Goal: Transaction & Acquisition: Purchase product/service

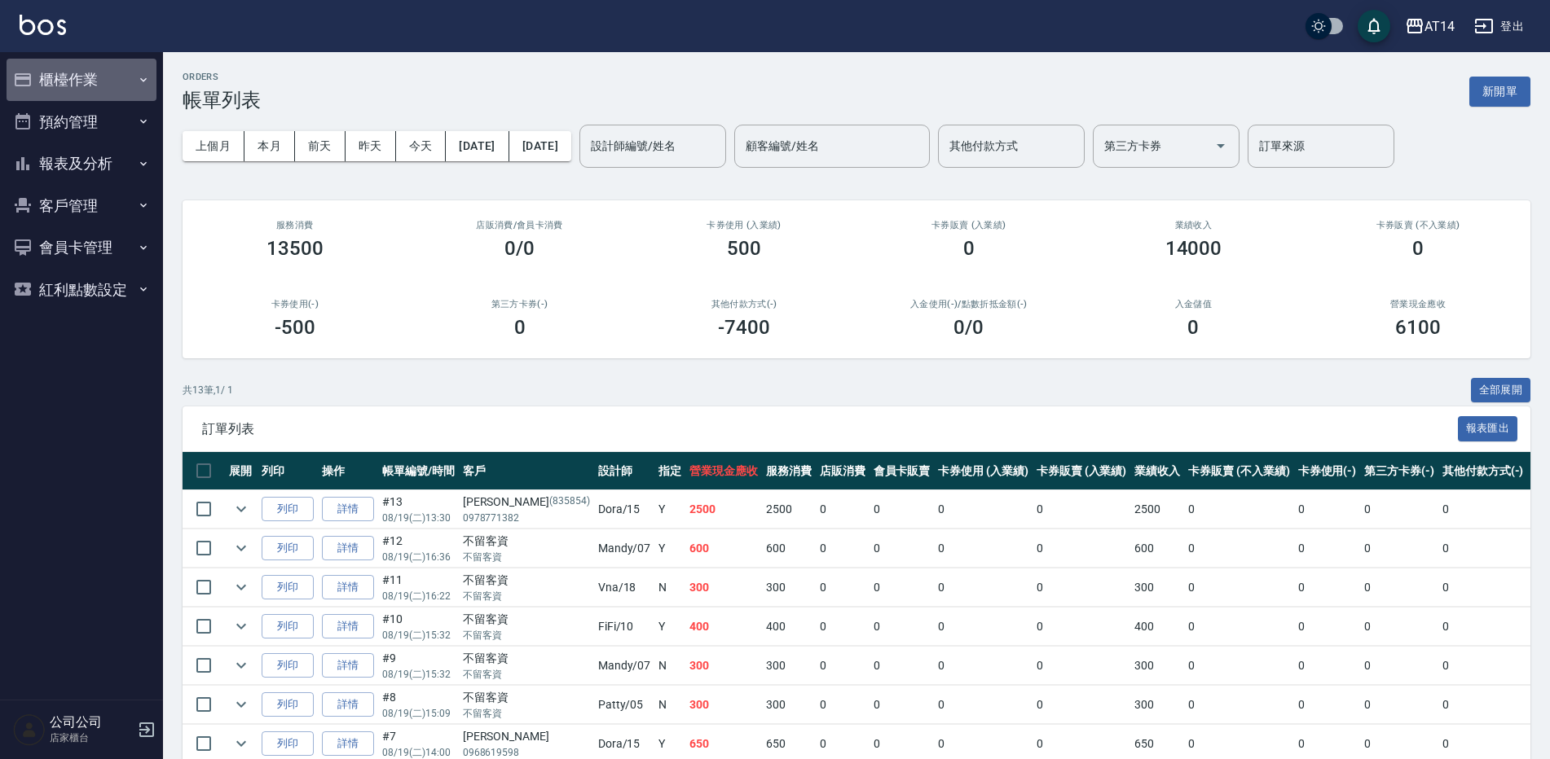
click at [43, 75] on button "櫃檯作業" at bounding box center [82, 80] width 150 height 42
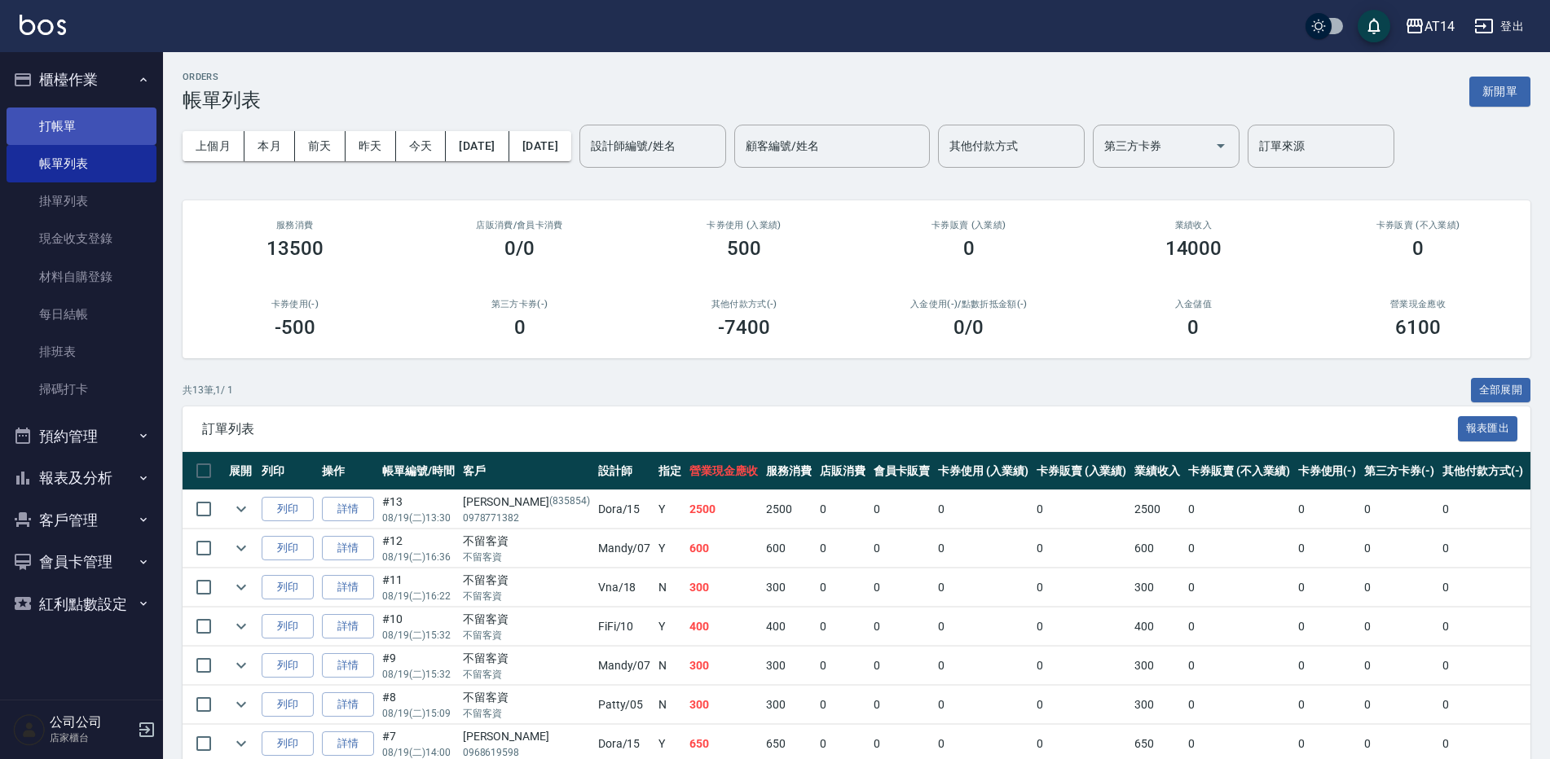
click at [88, 115] on link "打帳單" at bounding box center [82, 126] width 150 height 37
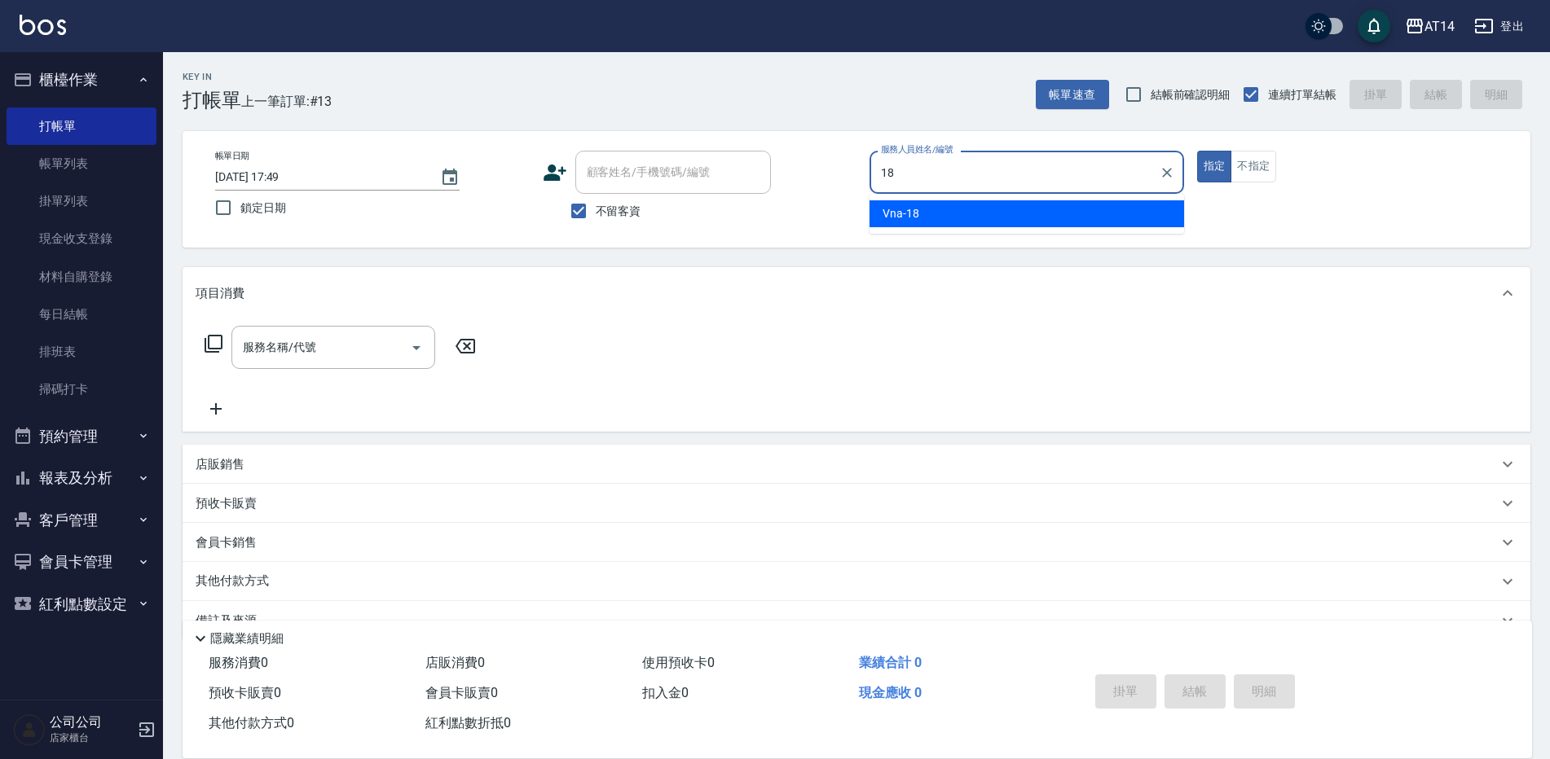
type input "Vna-18"
type button "true"
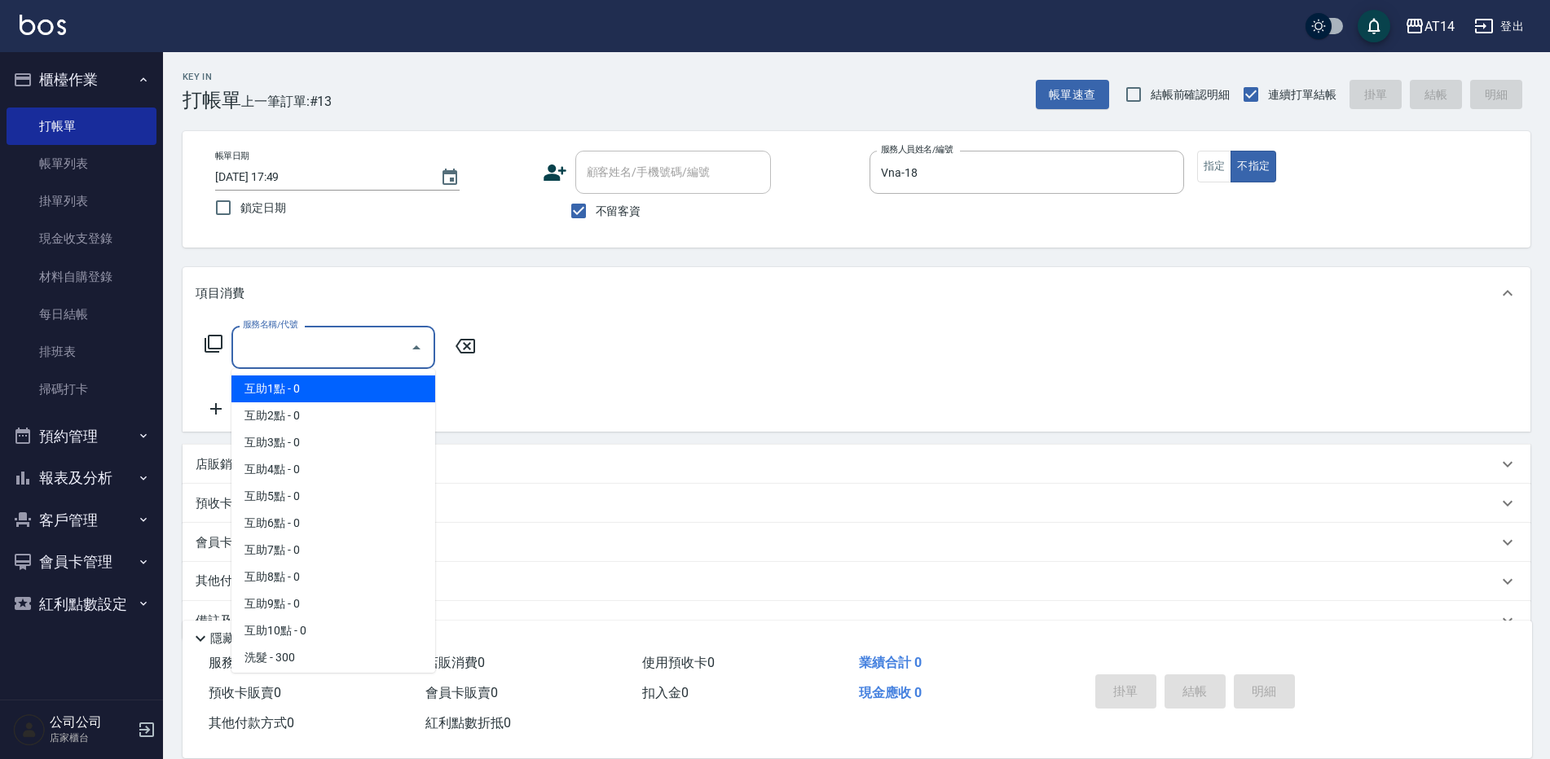
click at [372, 361] on input "服務名稱/代號" at bounding box center [321, 347] width 165 height 29
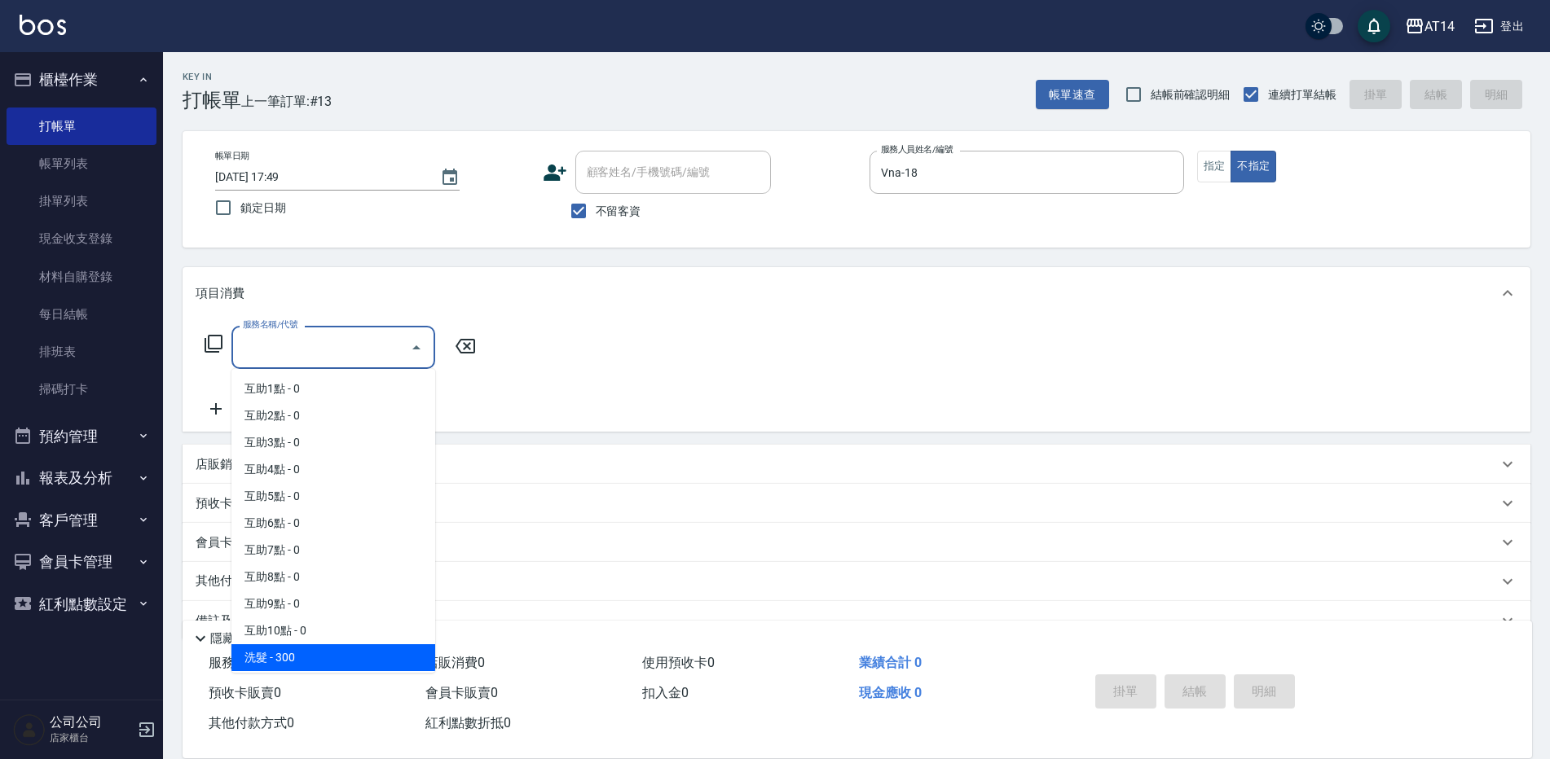
click at [359, 651] on span "洗髮 - 300" at bounding box center [333, 658] width 204 height 27
type input "洗髮(011)"
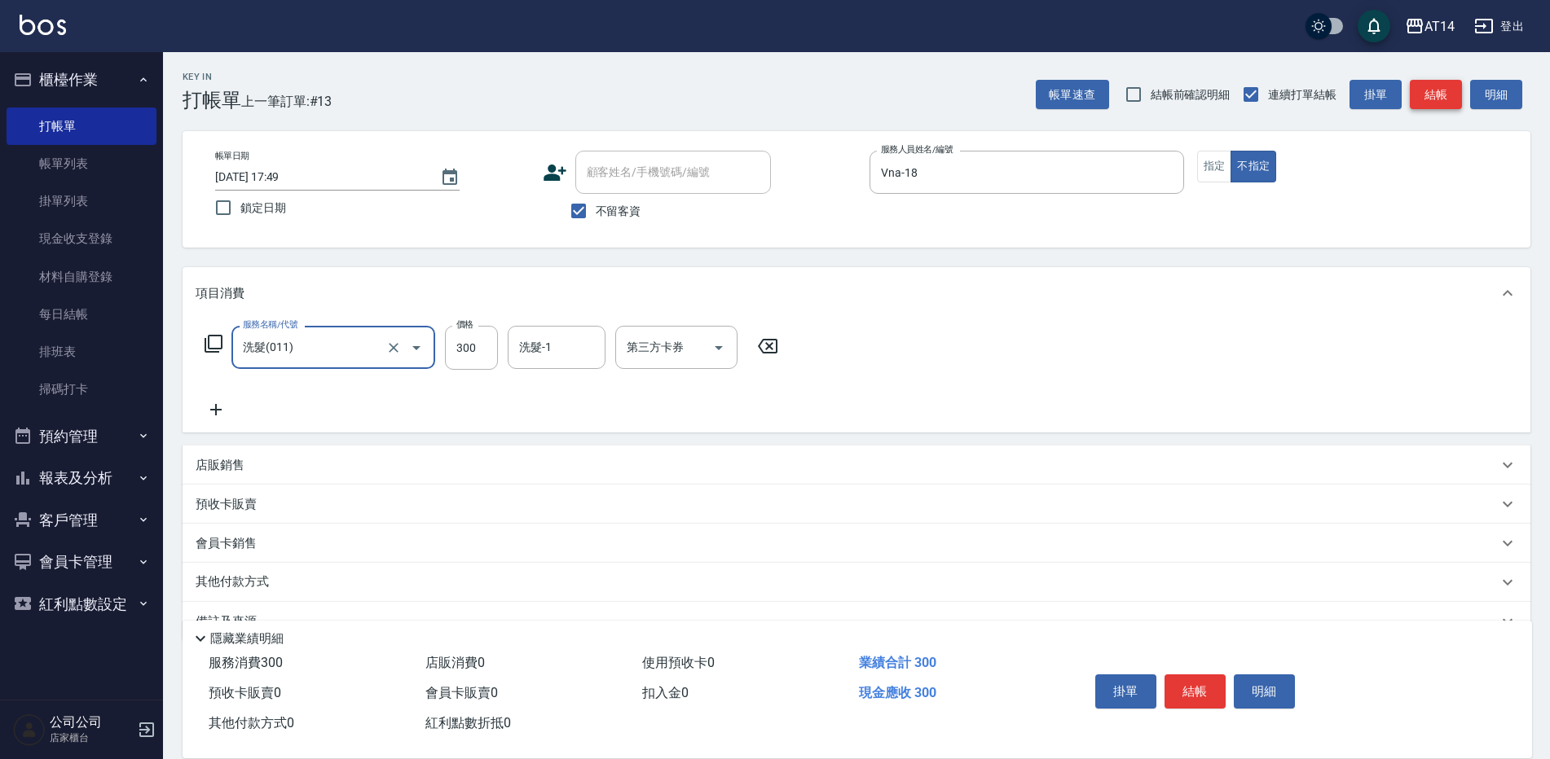
click at [1436, 84] on button "結帳" at bounding box center [1436, 95] width 52 height 30
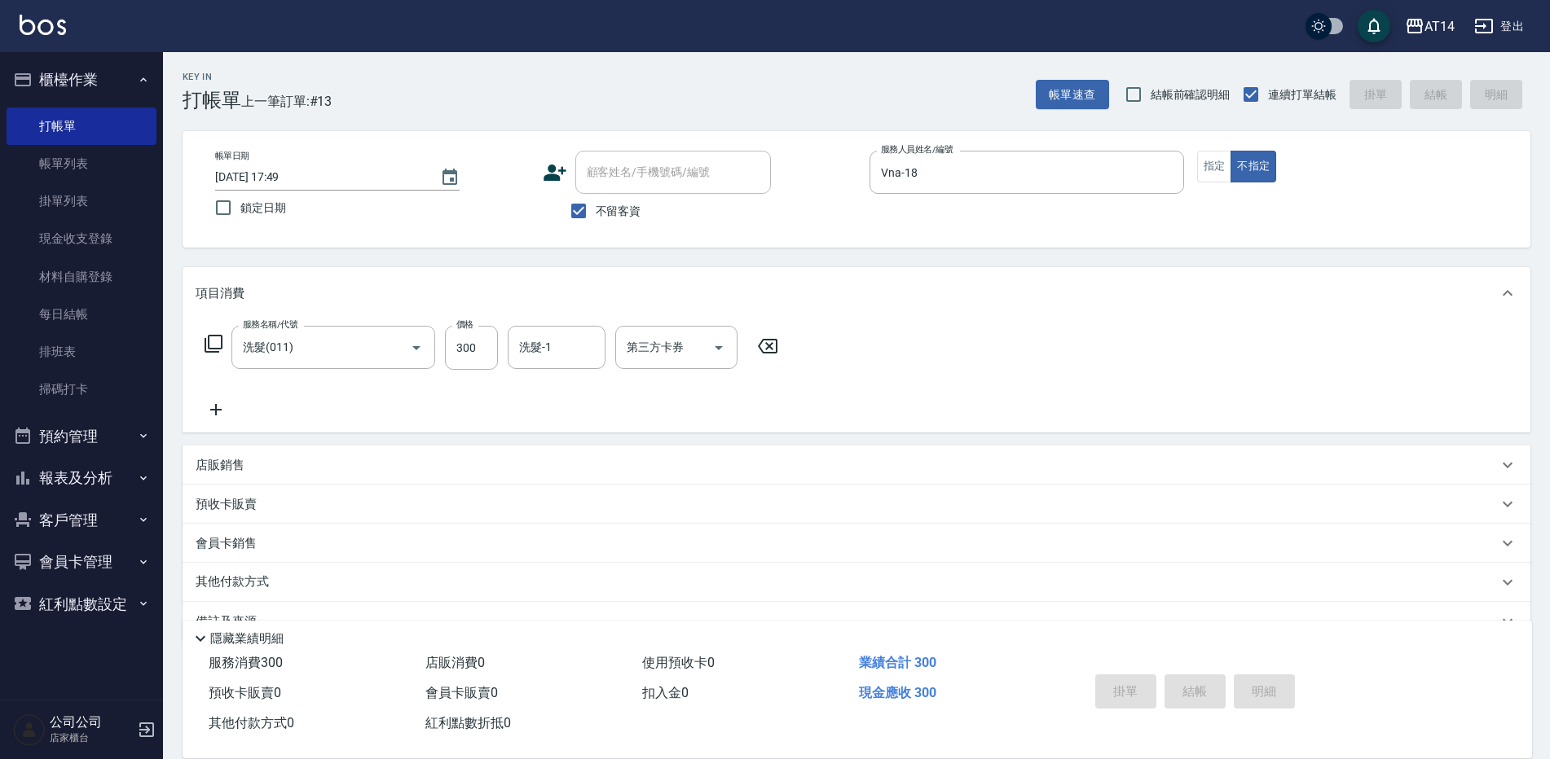
type input "[DATE] 17:50"
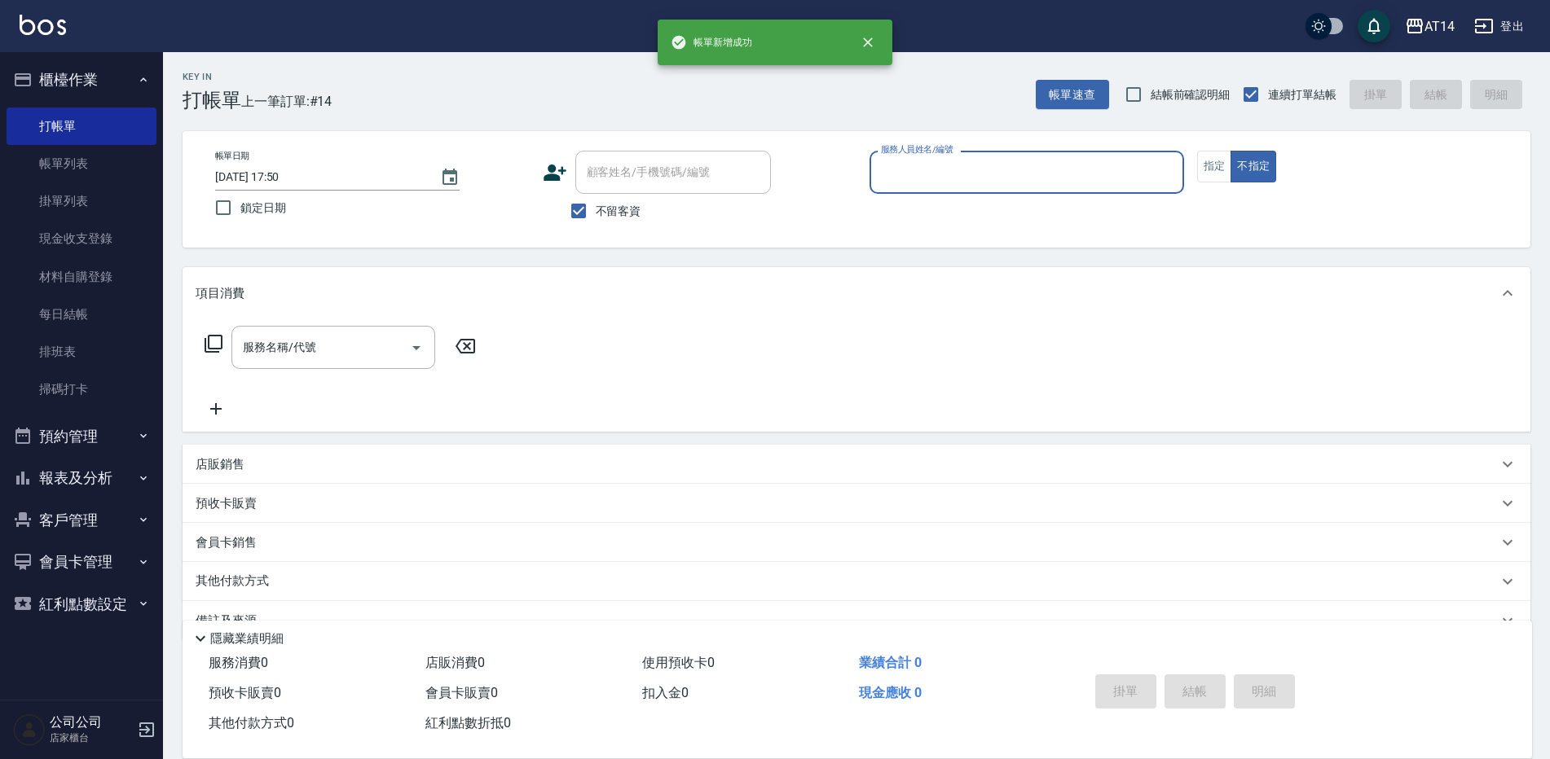
click at [113, 62] on button "櫃檯作業" at bounding box center [82, 80] width 150 height 42
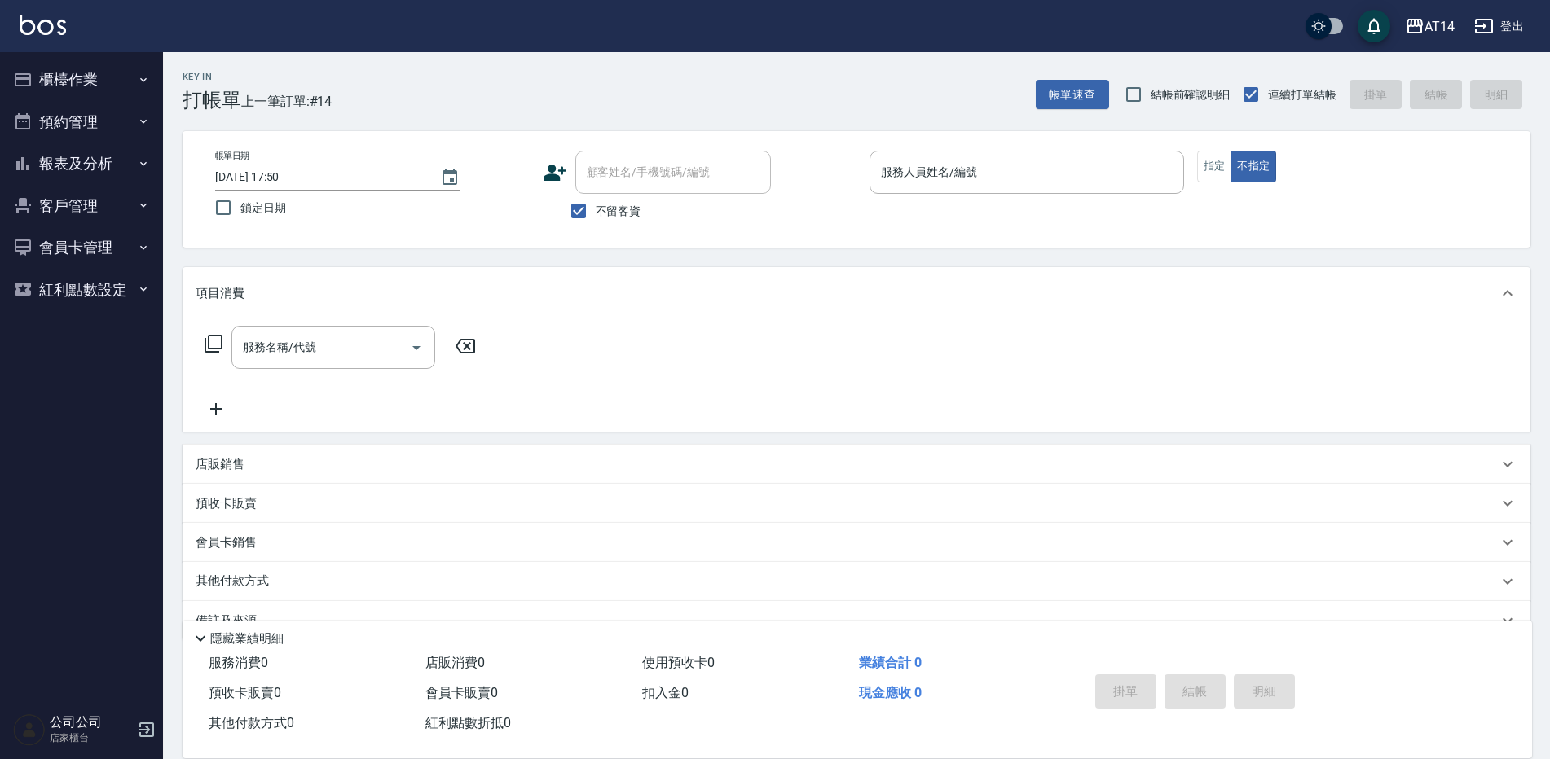
click at [77, 167] on button "報表及分析" at bounding box center [82, 164] width 150 height 42
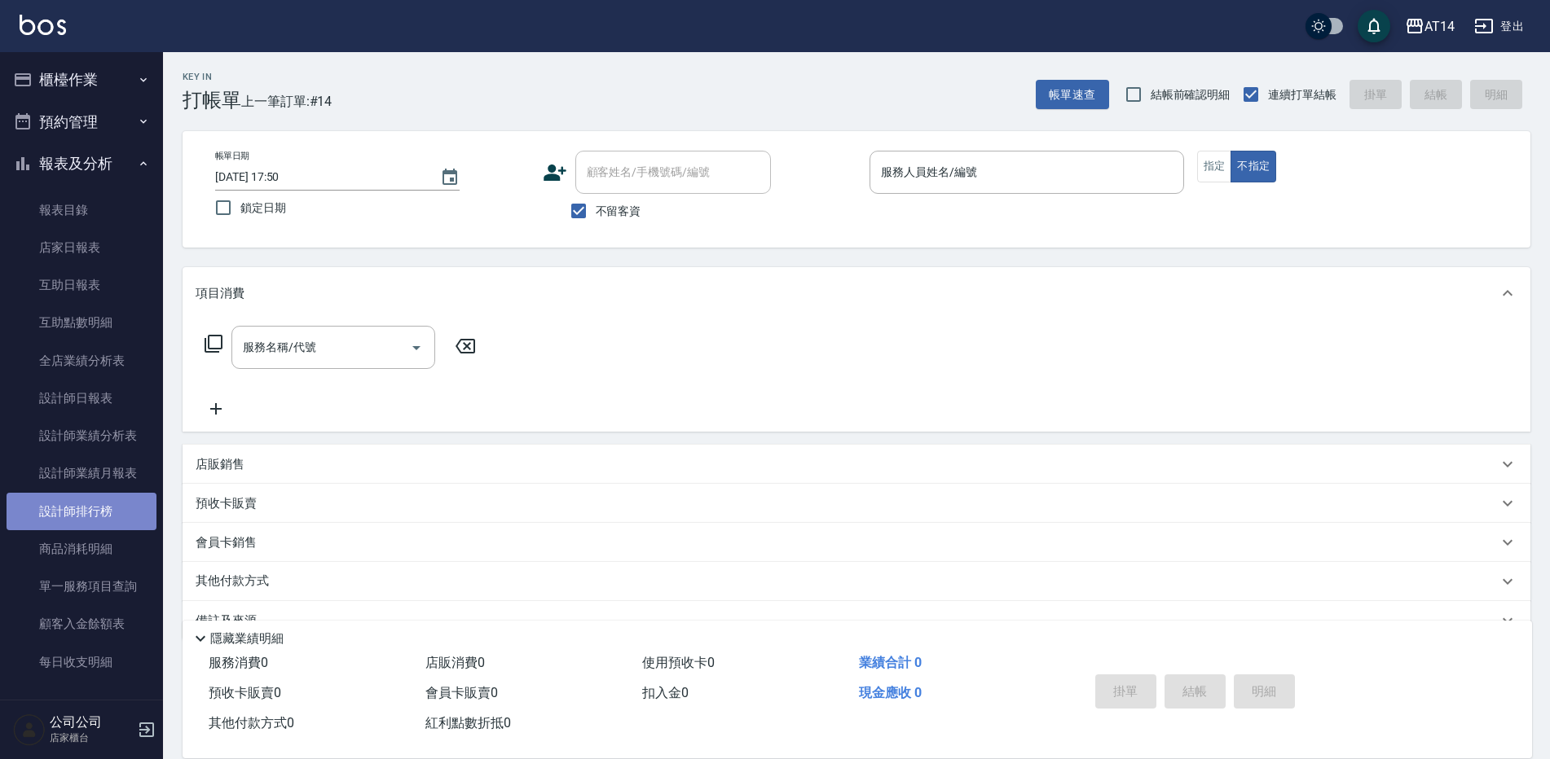
click at [112, 511] on link "設計師排行榜" at bounding box center [82, 511] width 150 height 37
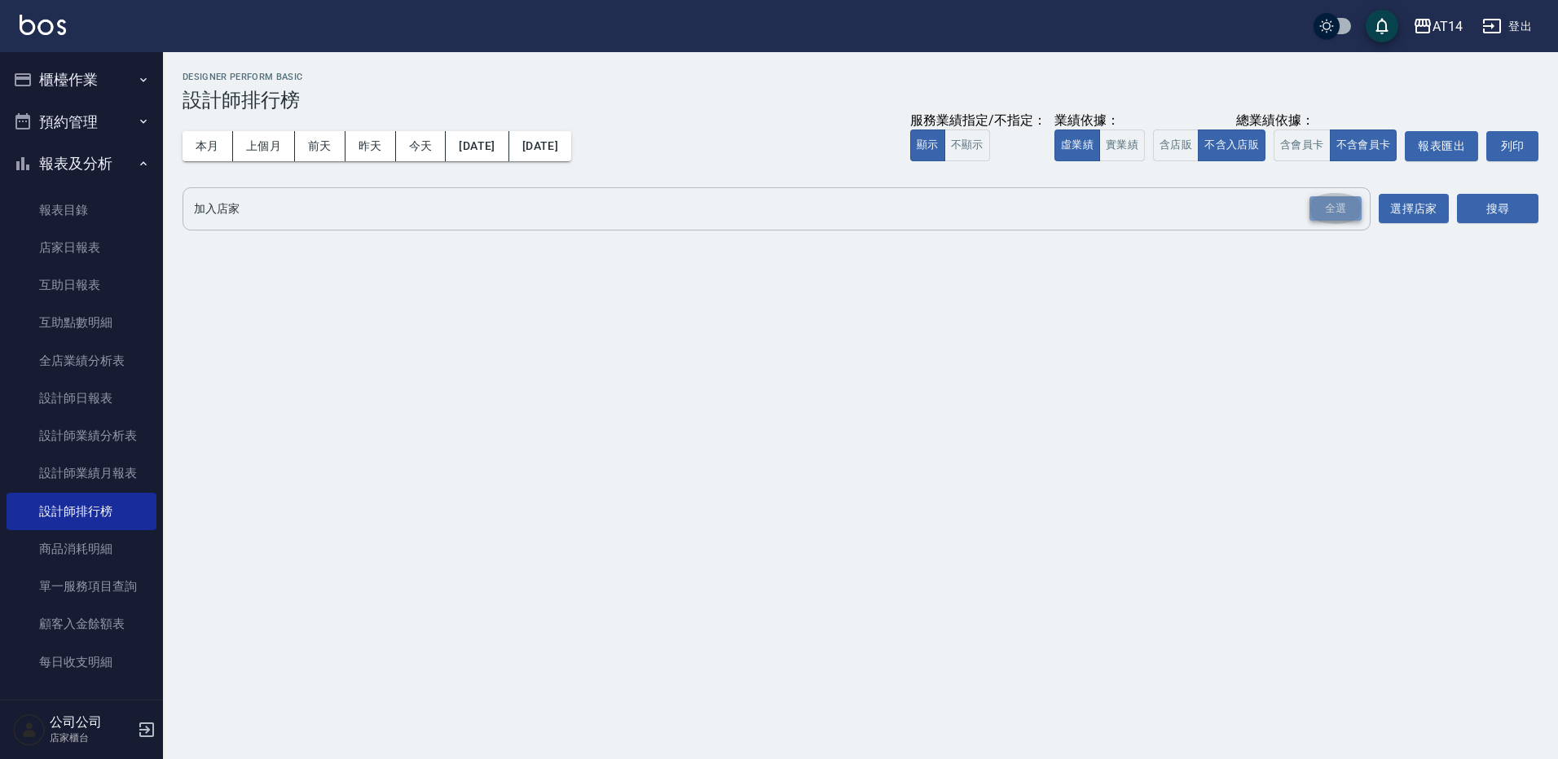
click at [1329, 207] on div "全選" at bounding box center [1336, 208] width 52 height 25
click at [1487, 204] on button "搜尋" at bounding box center [1497, 210] width 81 height 30
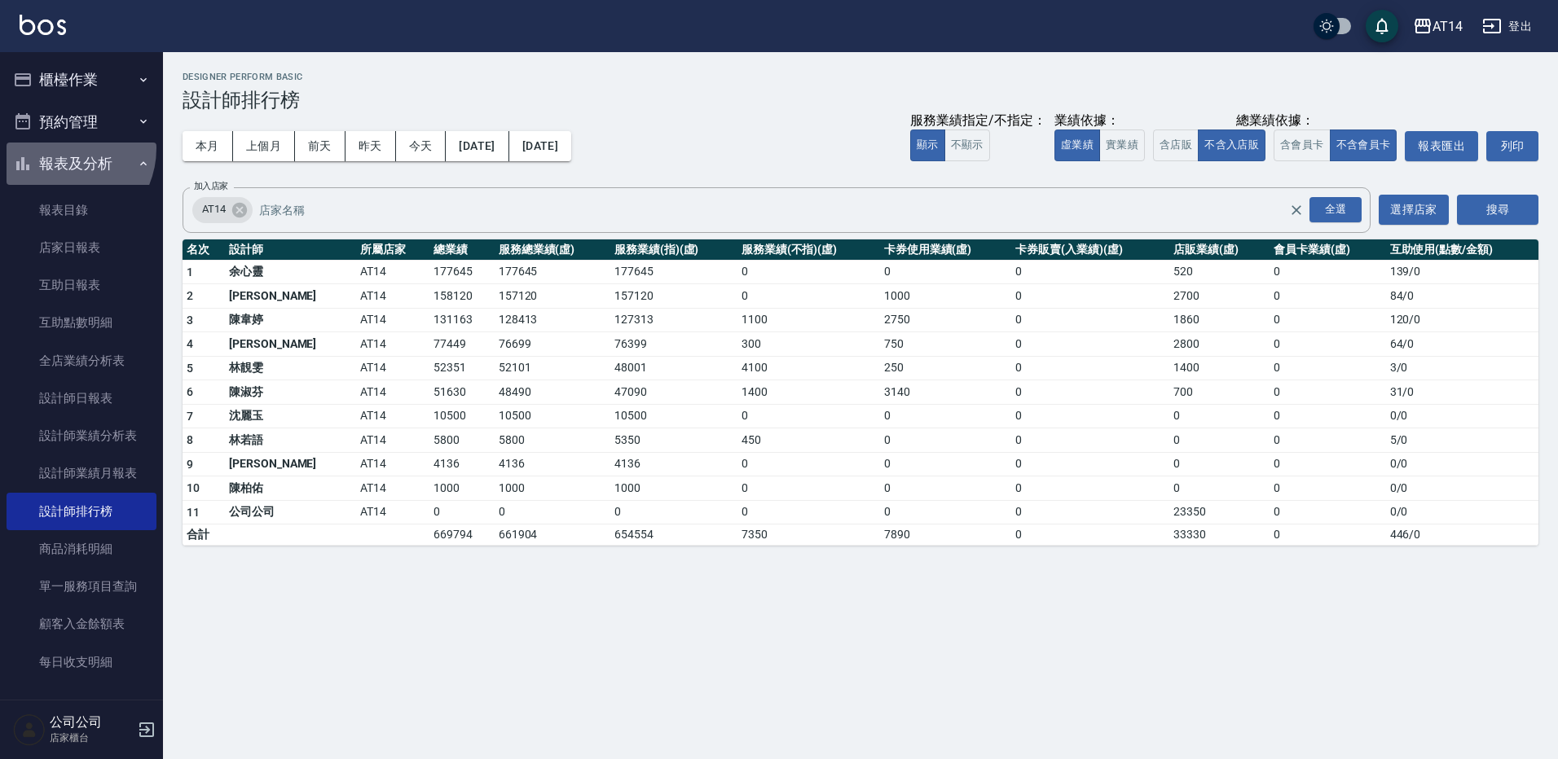
click at [59, 148] on button "報表及分析" at bounding box center [82, 164] width 150 height 42
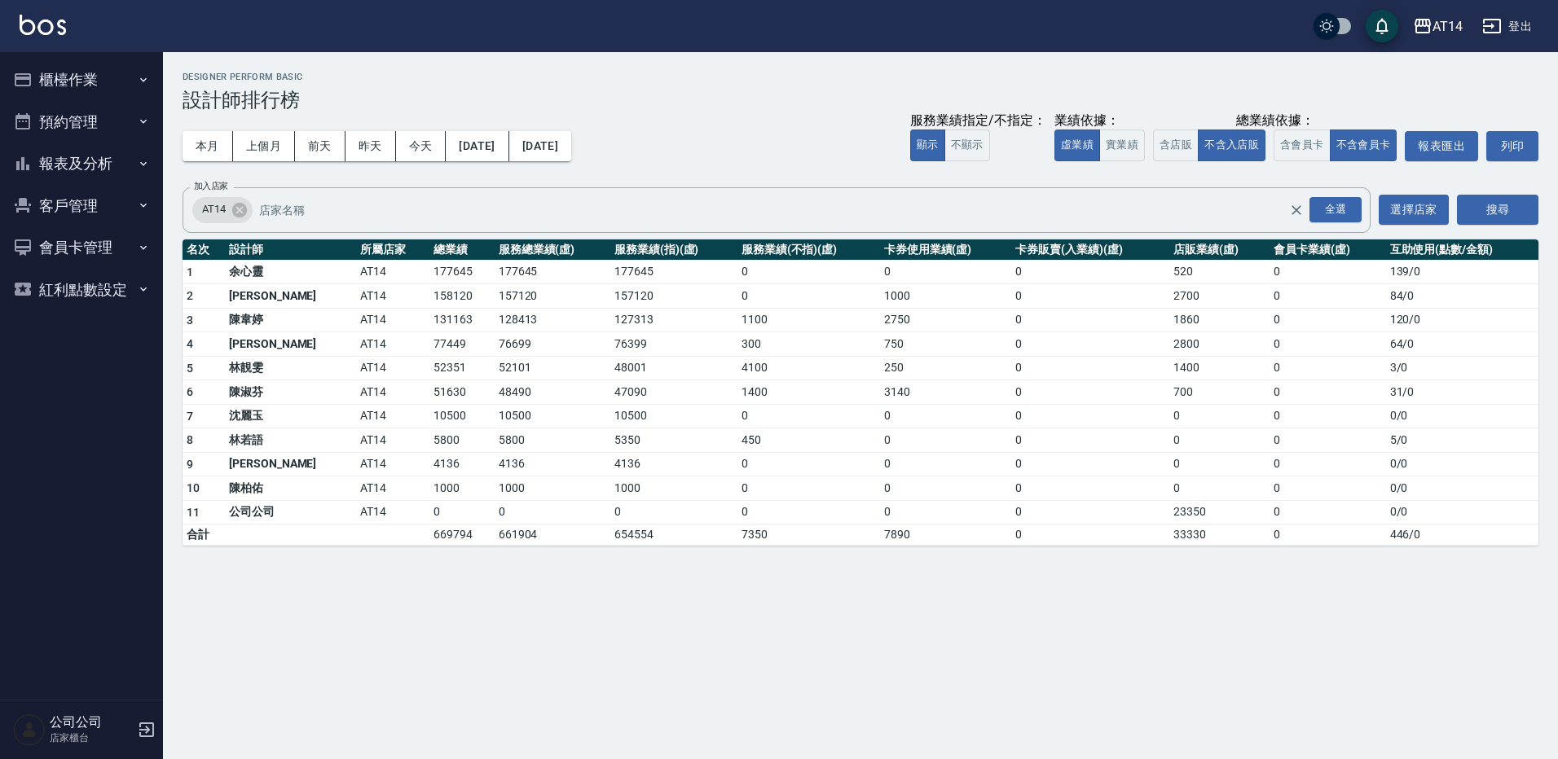
click at [108, 74] on button "櫃檯作業" at bounding box center [82, 80] width 150 height 42
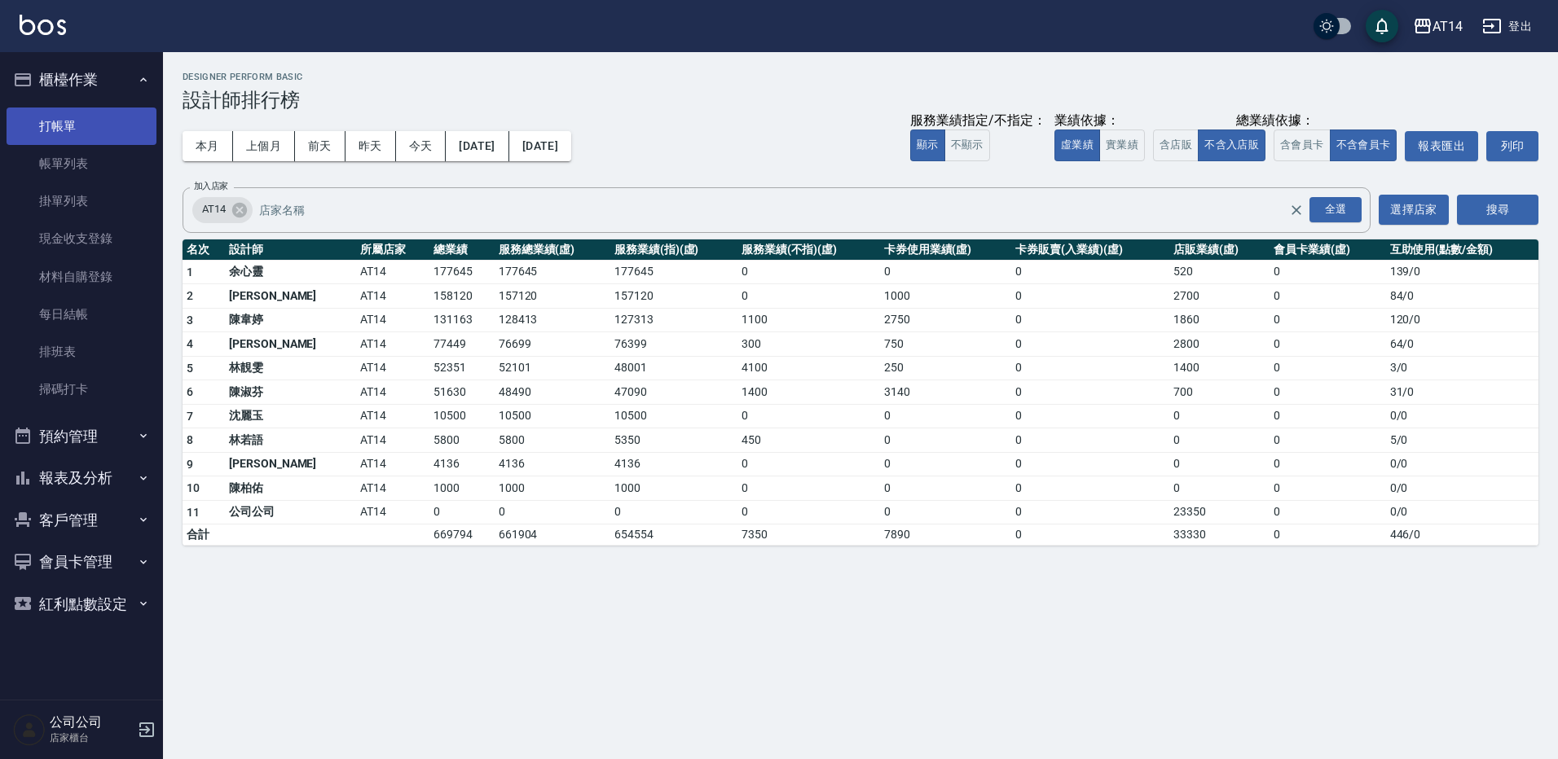
click at [108, 111] on link "打帳單" at bounding box center [82, 126] width 150 height 37
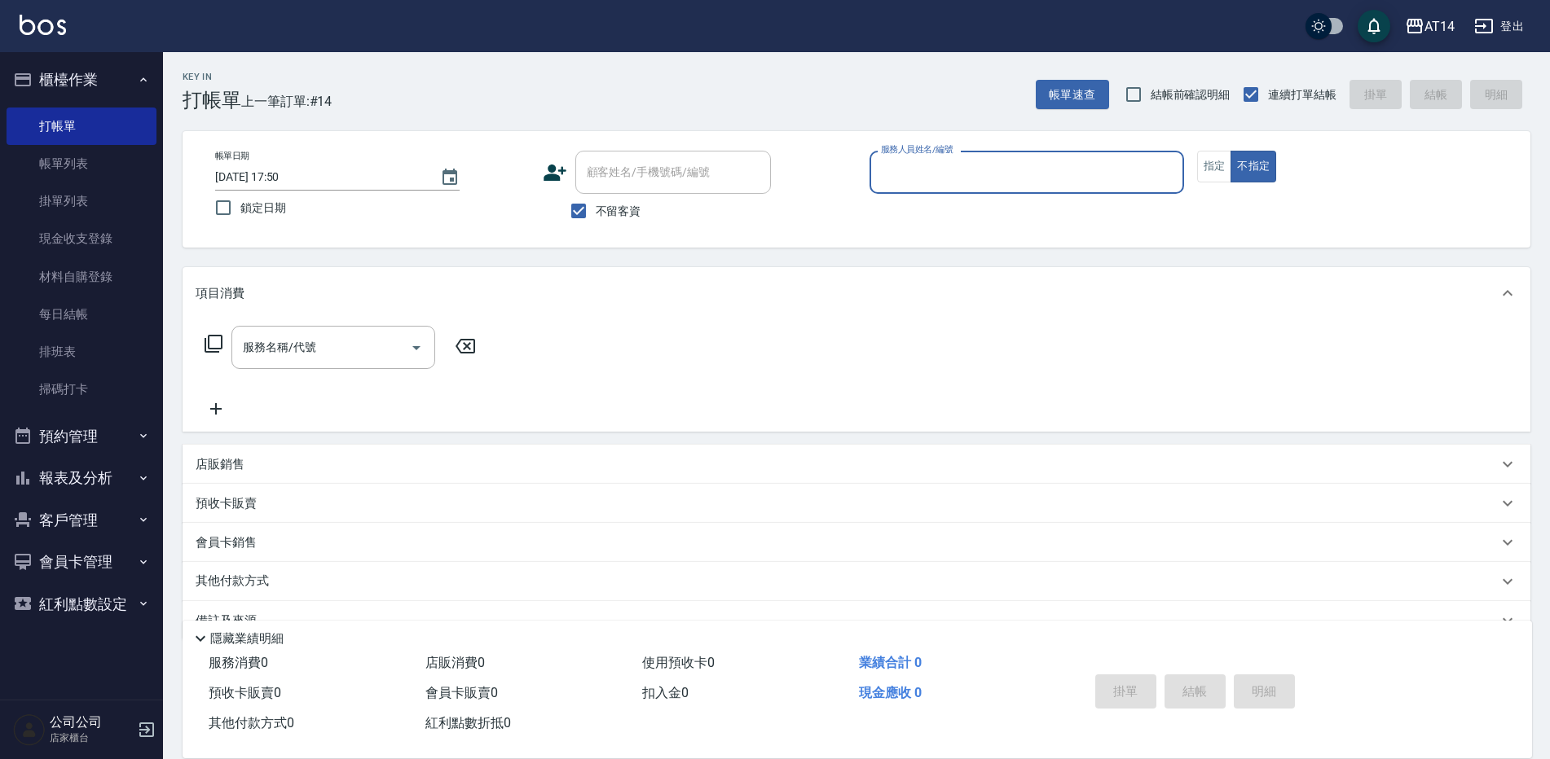
click at [108, 84] on button "櫃檯作業" at bounding box center [82, 80] width 150 height 42
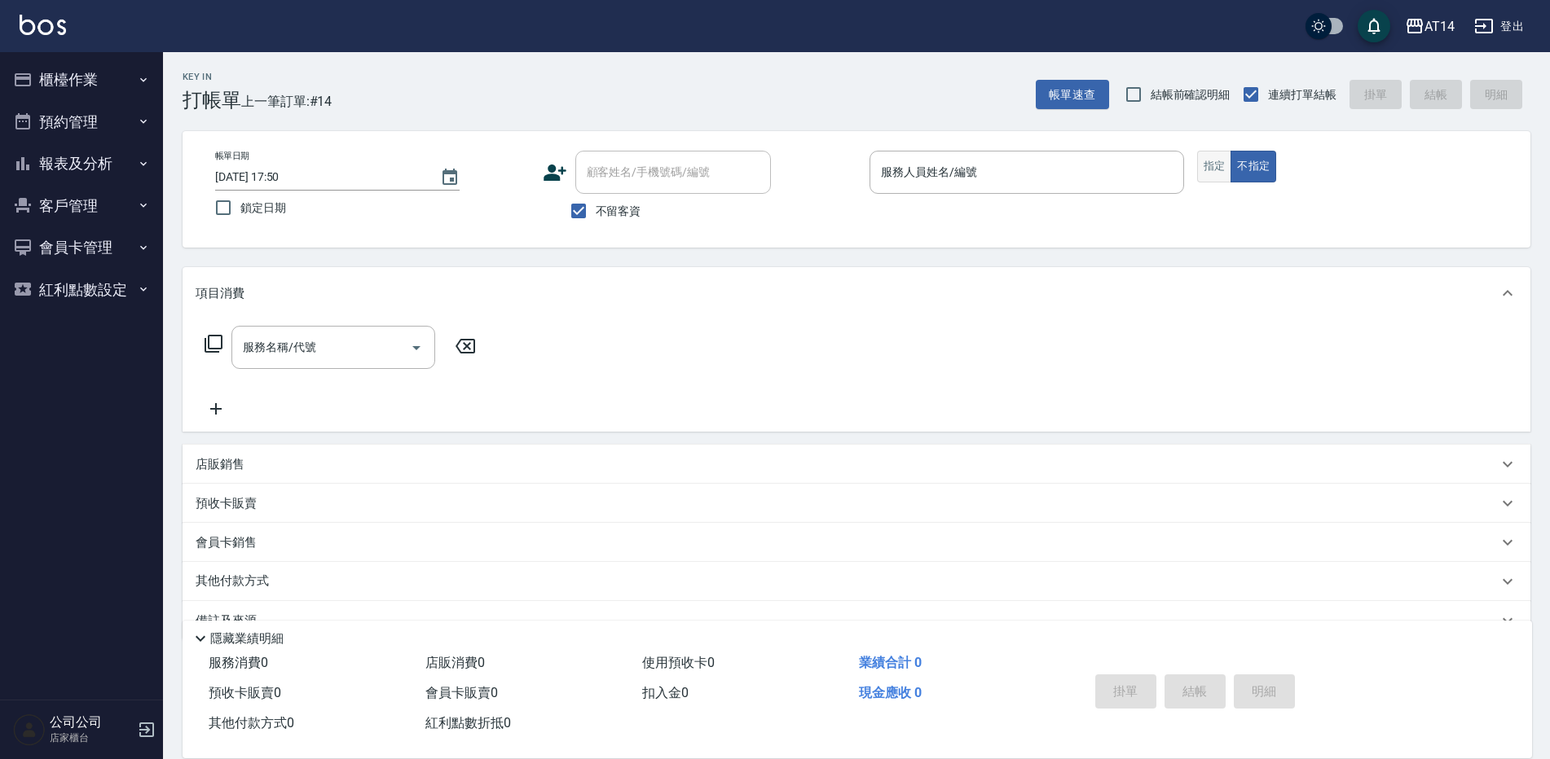
click at [1209, 166] on button "指定" at bounding box center [1214, 167] width 35 height 32
click at [1044, 182] on input "服務人員姓名/編號" at bounding box center [1027, 172] width 300 height 29
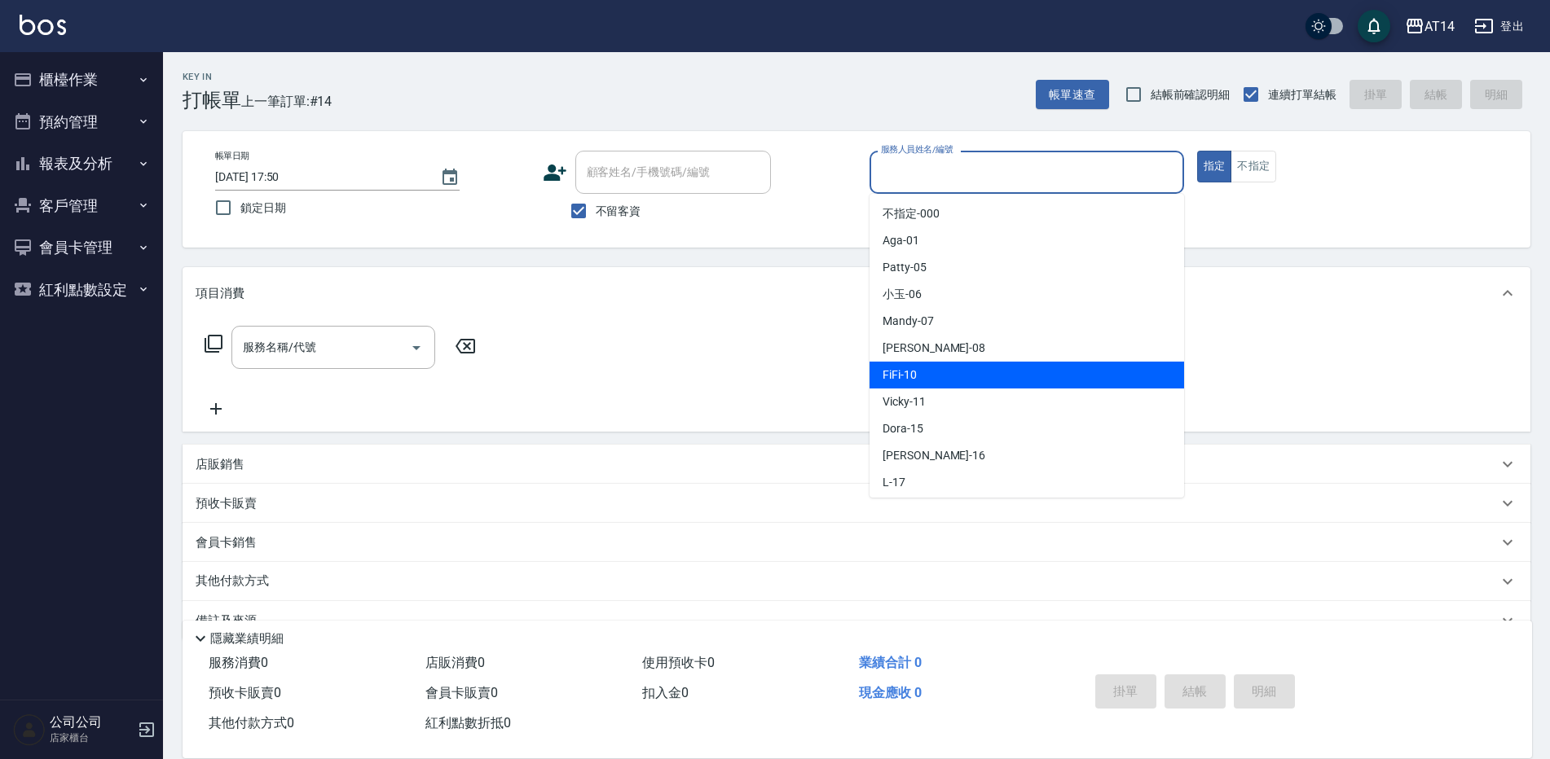
click at [931, 378] on div "FiFi -10" at bounding box center [1026, 375] width 315 height 27
type input "FiFi-10"
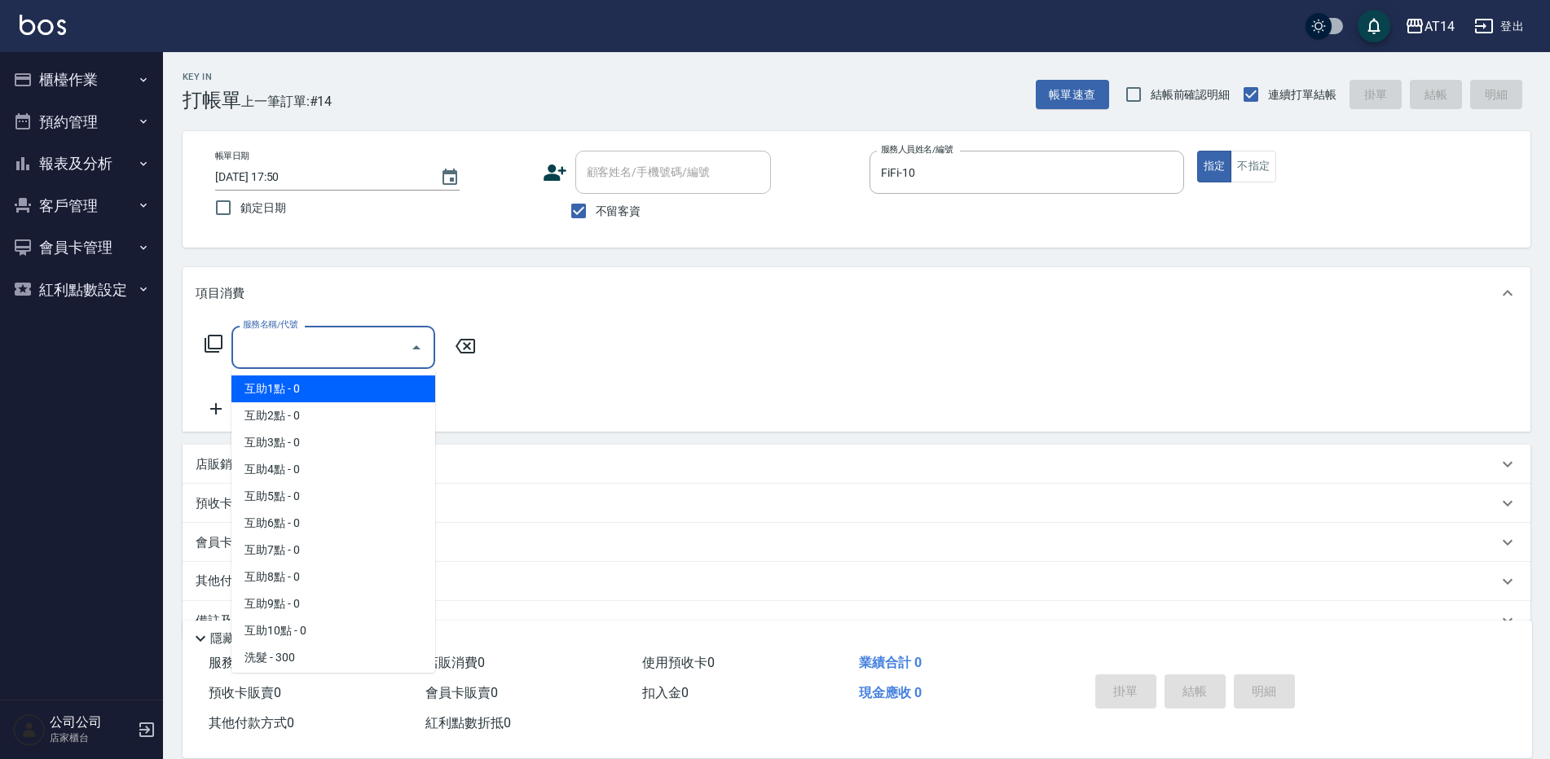
click at [302, 359] on input "服務名稱/代號" at bounding box center [321, 347] width 165 height 29
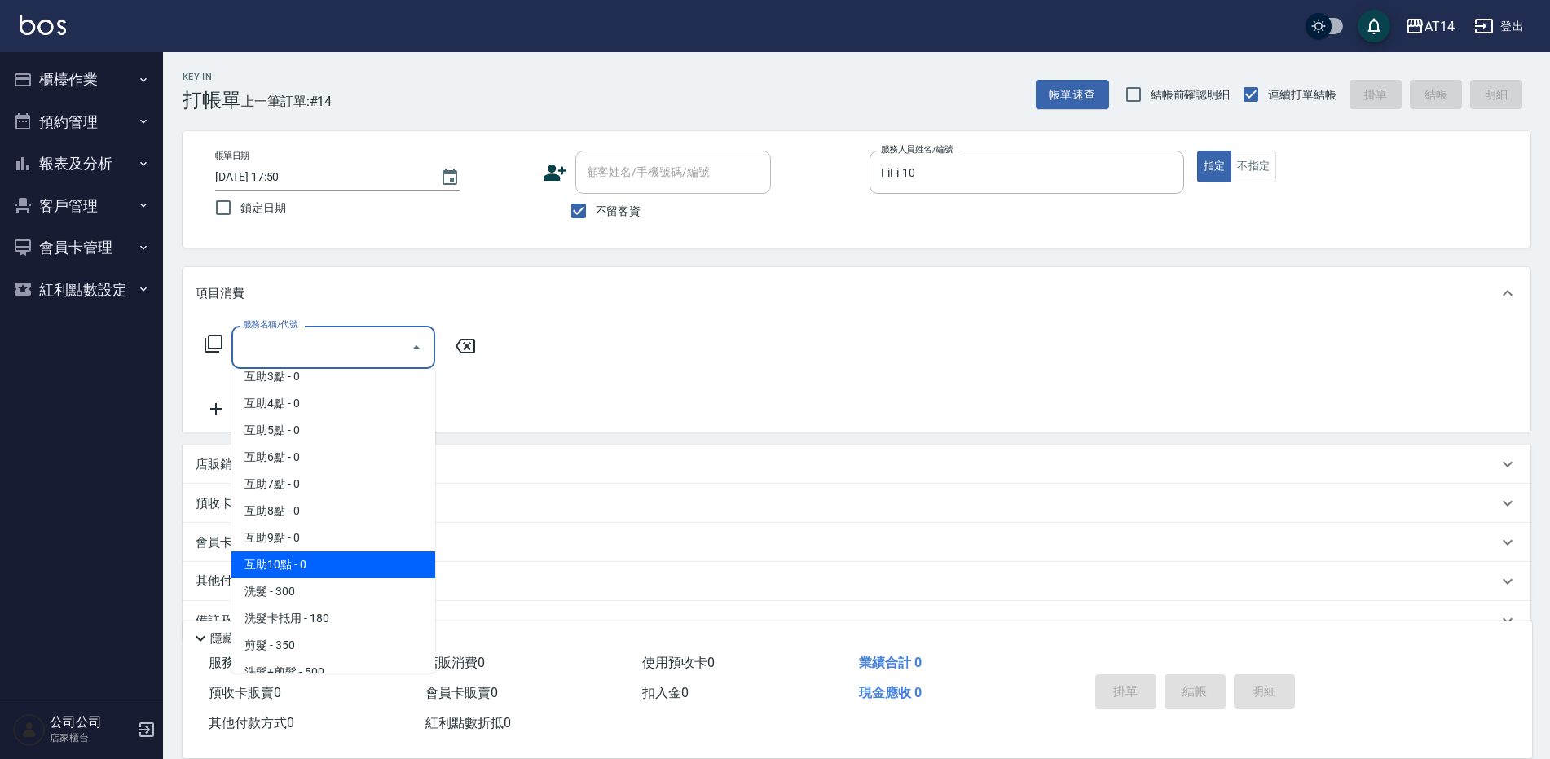
scroll to position [163, 0]
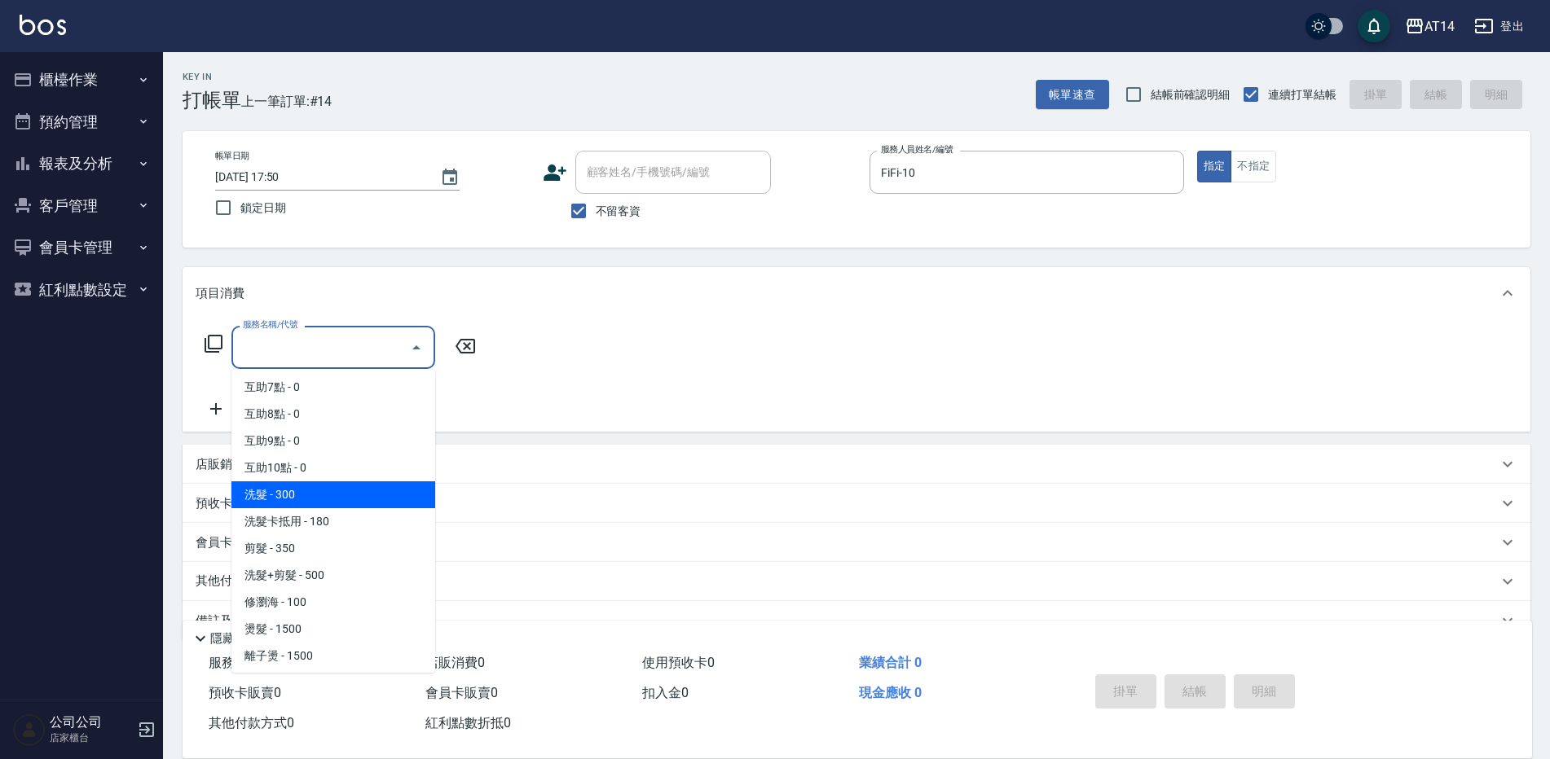
click at [347, 499] on span "洗髮 - 300" at bounding box center [333, 495] width 204 height 27
type input "洗髮(011)"
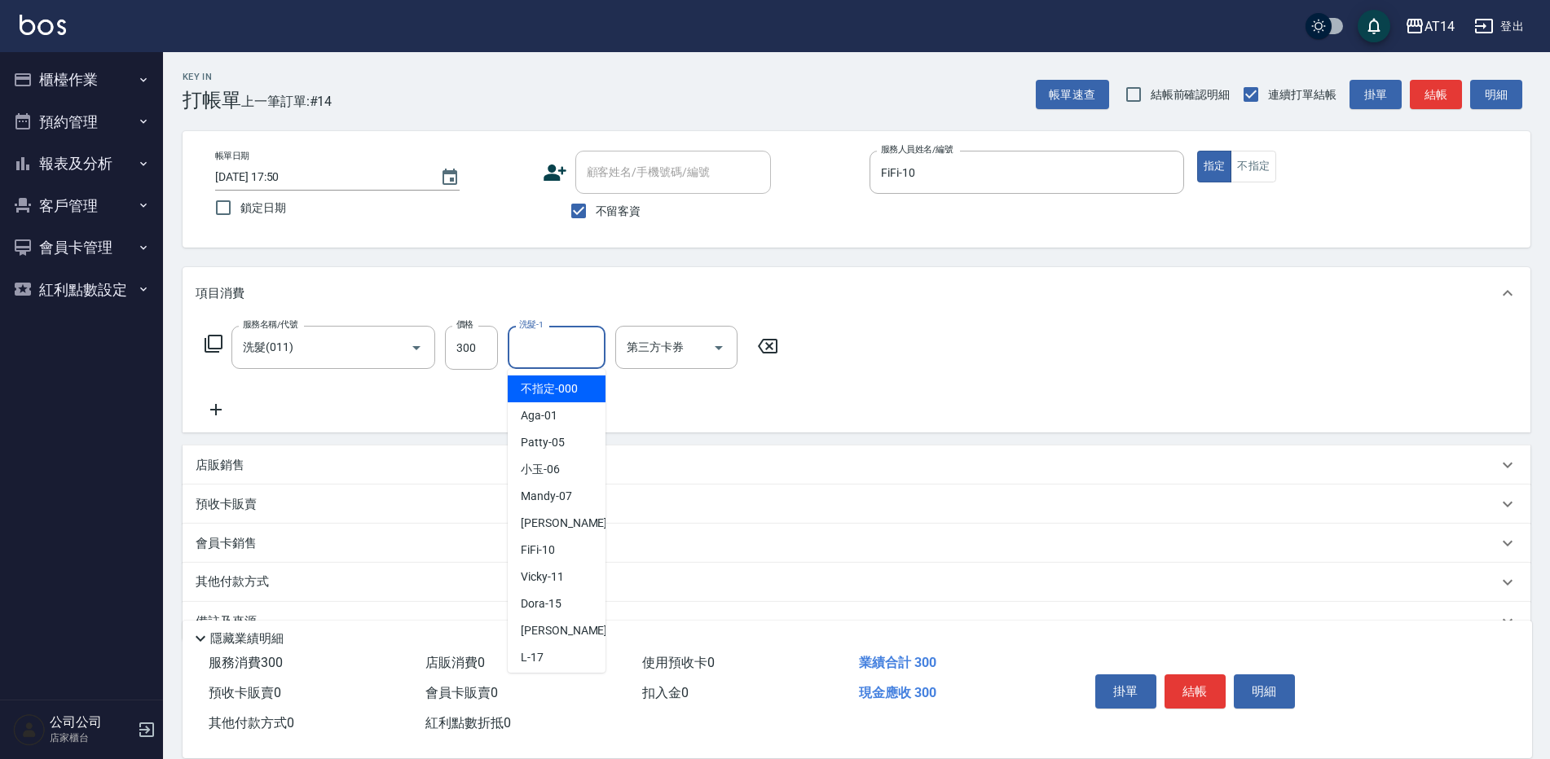
click at [561, 348] on input "洗髮-1" at bounding box center [556, 347] width 83 height 29
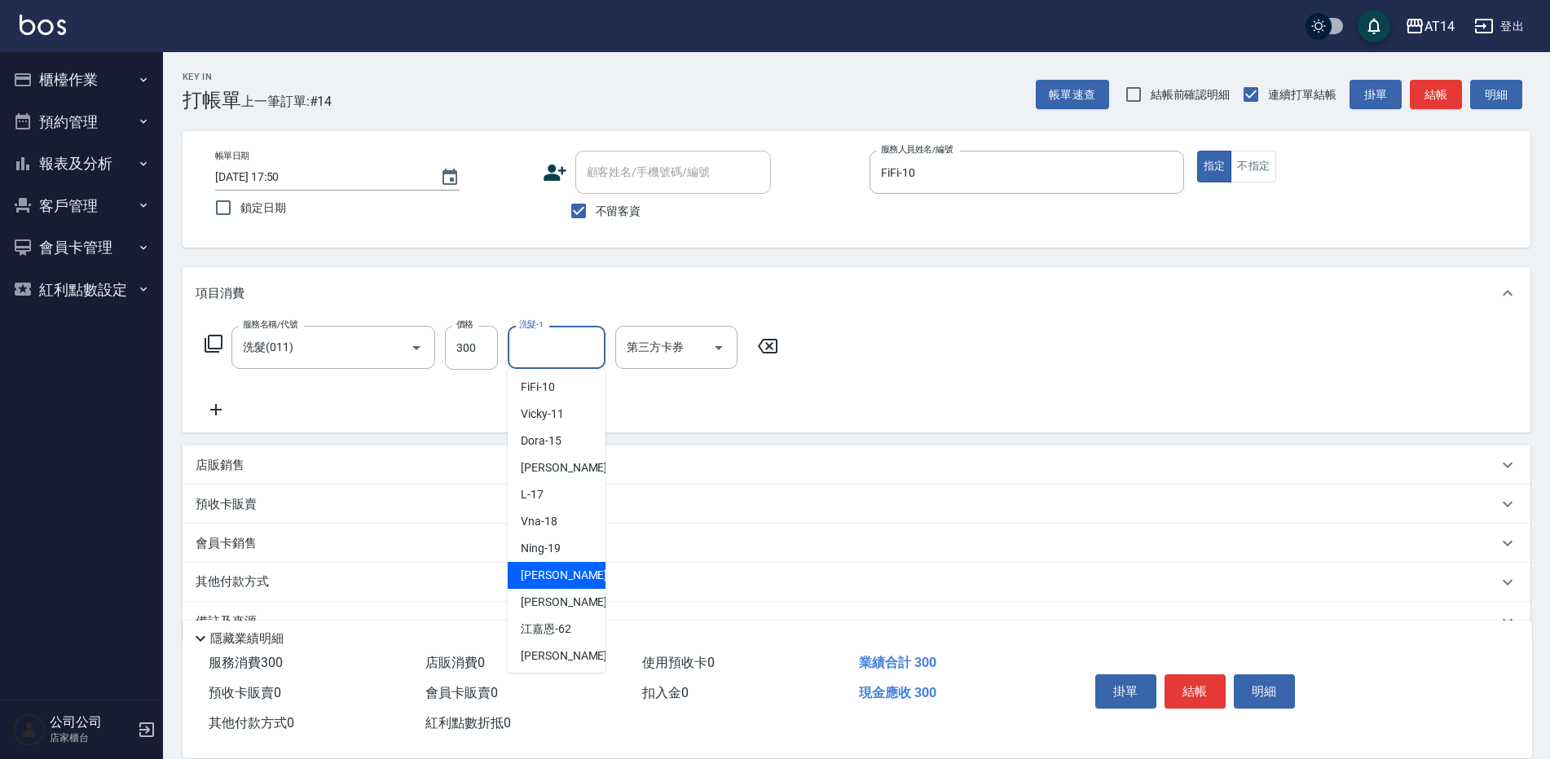
click at [556, 585] on div "[PERSON_NAME] -20" at bounding box center [557, 575] width 98 height 27
type input "[PERSON_NAME]-20"
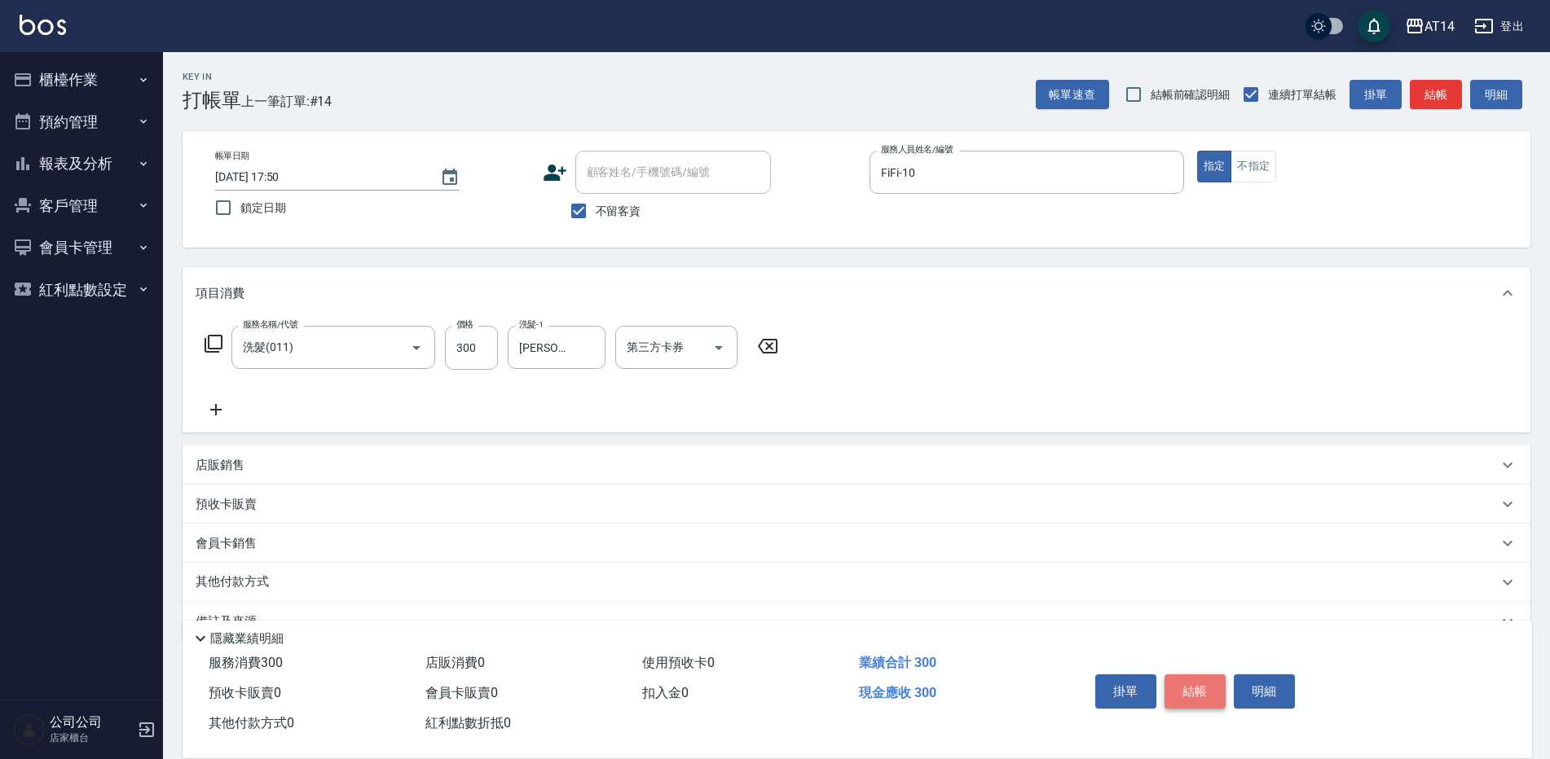
click at [1198, 687] on button "結帳" at bounding box center [1194, 692] width 61 height 34
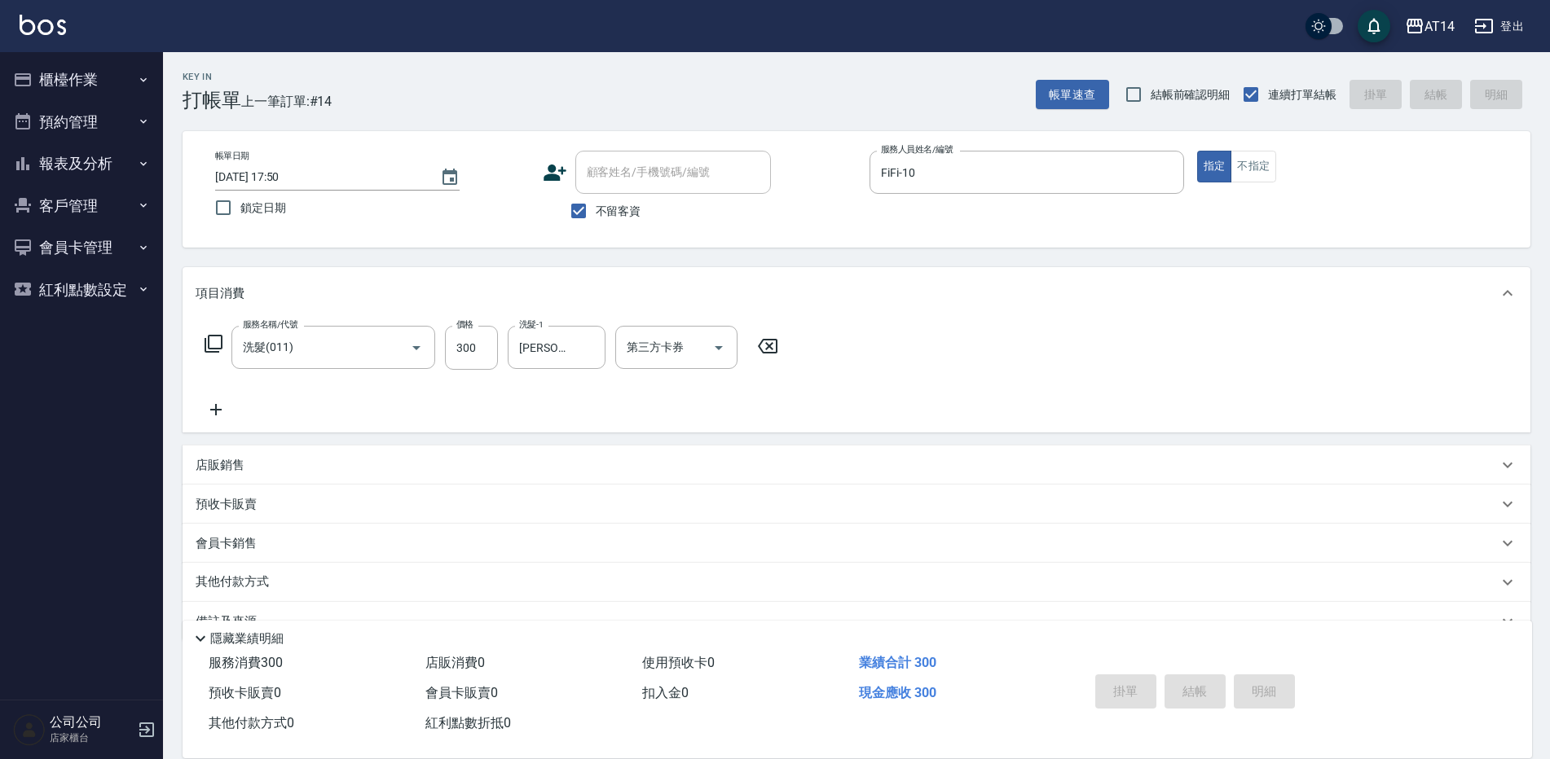
type input "[DATE] 17:57"
